Goal: Navigation & Orientation: Find specific page/section

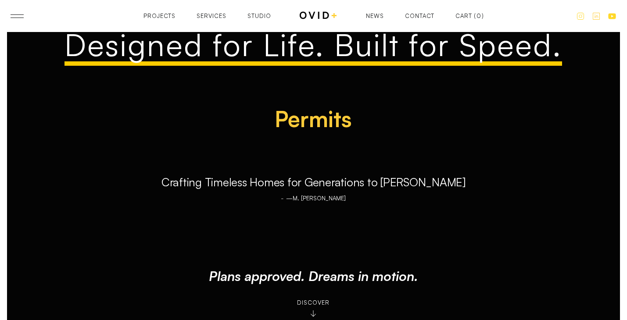
click at [427, 22] on header "Projects Services Studio Contact News Projects Projects Services Services Studi…" at bounding box center [313, 16] width 627 height 32
click at [423, 16] on div "Contact" at bounding box center [419, 17] width 29 height 6
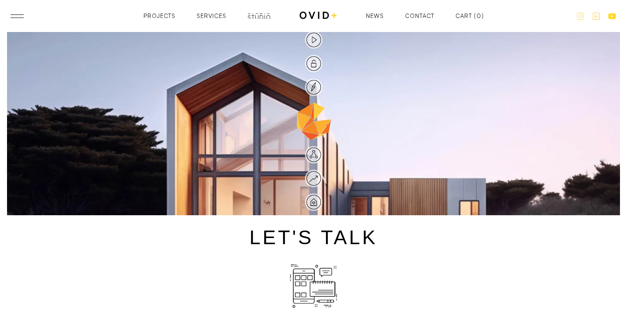
click at [252, 16] on div "Studio" at bounding box center [259, 17] width 24 height 6
click at [222, 18] on div "Services" at bounding box center [212, 16] width 30 height 6
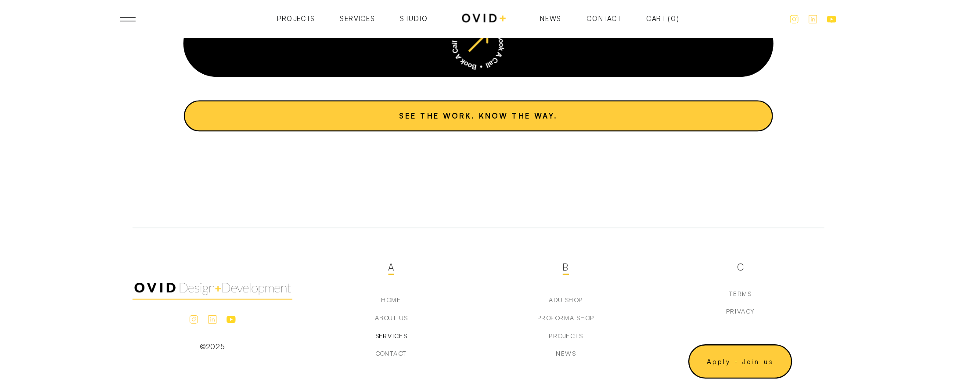
scroll to position [2724, 0]
